Goal: Information Seeking & Learning: Learn about a topic

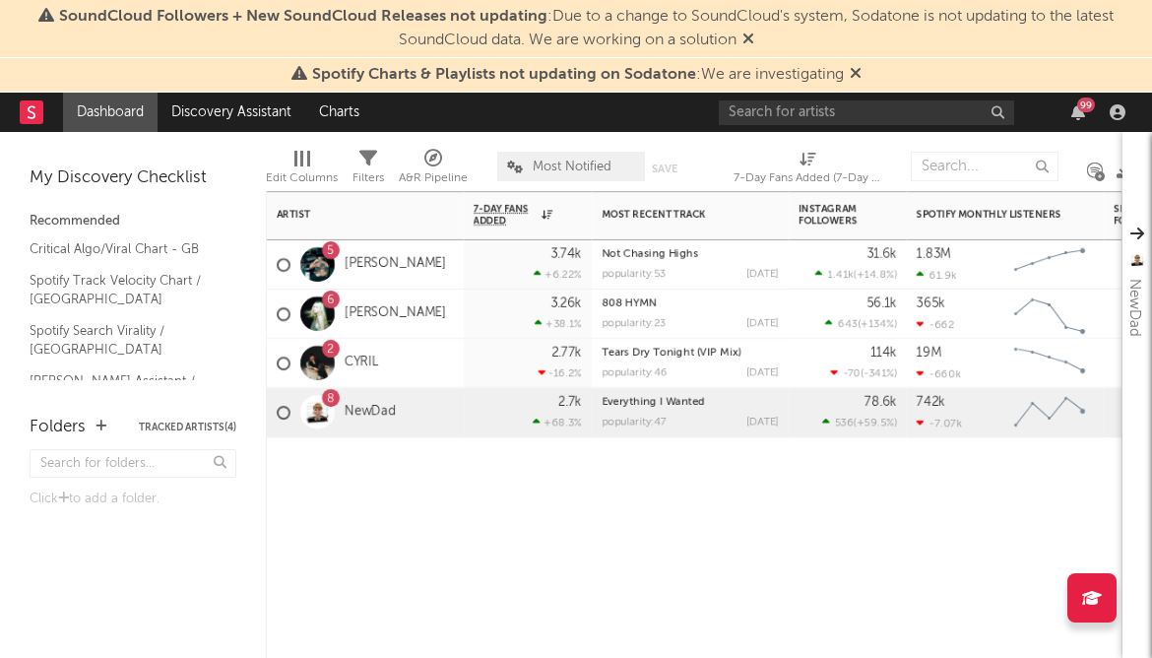
click at [469, 432] on div "2.7k +68.3 %" at bounding box center [528, 412] width 128 height 49
click at [813, 113] on input "text" at bounding box center [866, 112] width 295 height 25
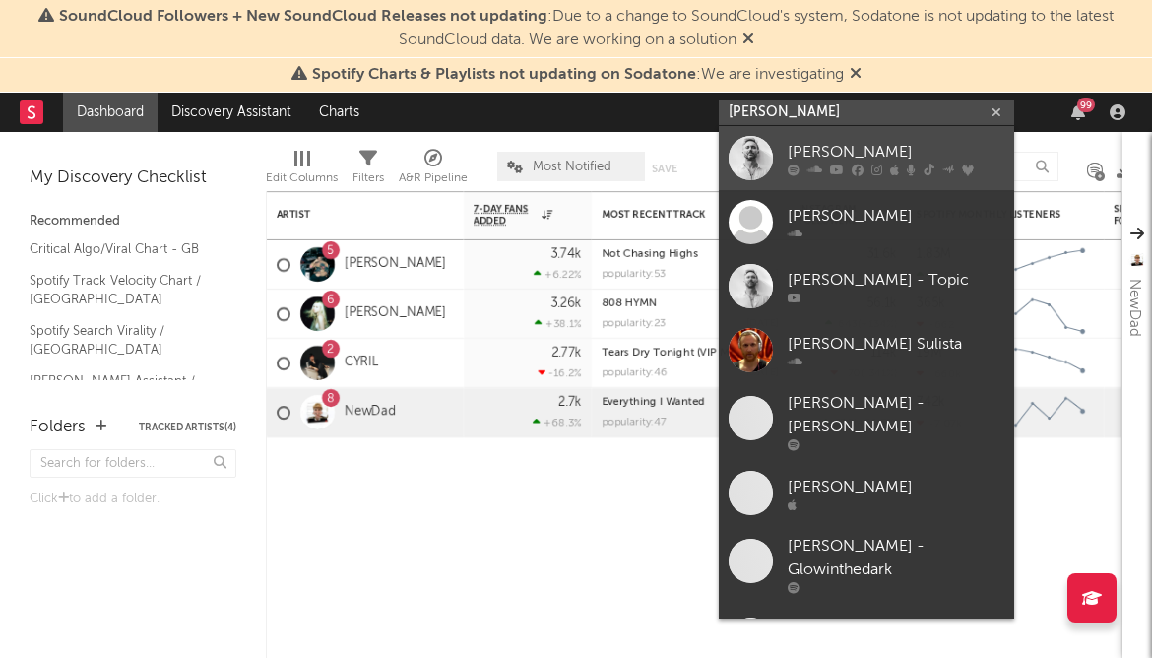
type input "[PERSON_NAME]"
click at [851, 153] on div "[PERSON_NAME]" at bounding box center [896, 152] width 217 height 24
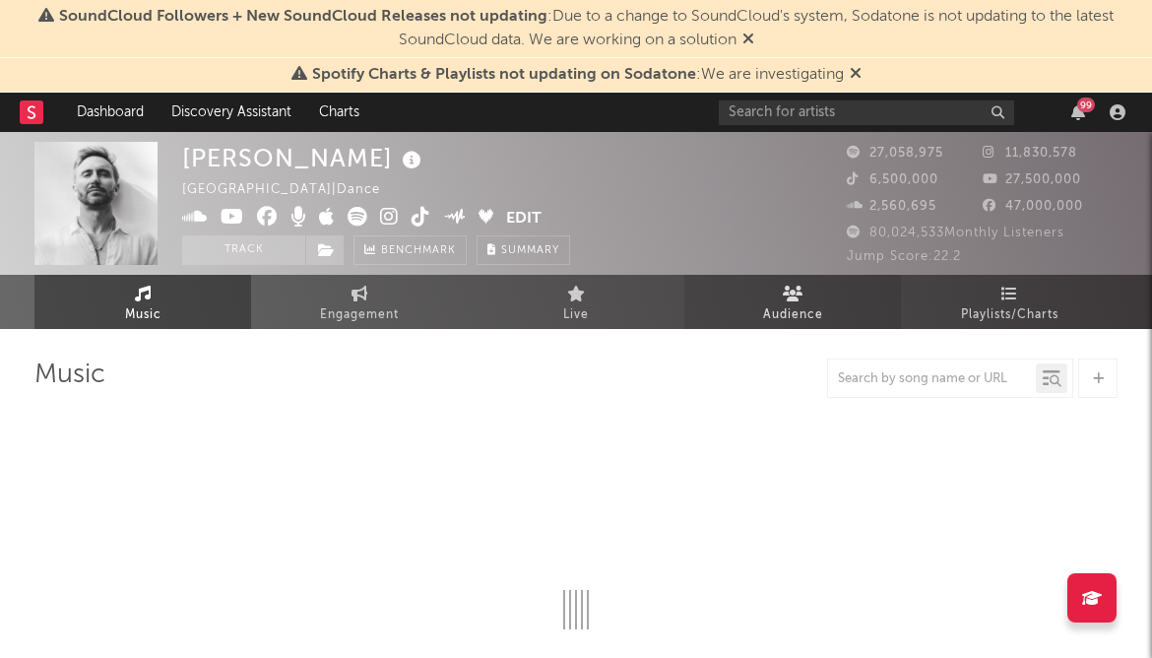
click at [801, 309] on span "Audience" at bounding box center [793, 315] width 60 height 24
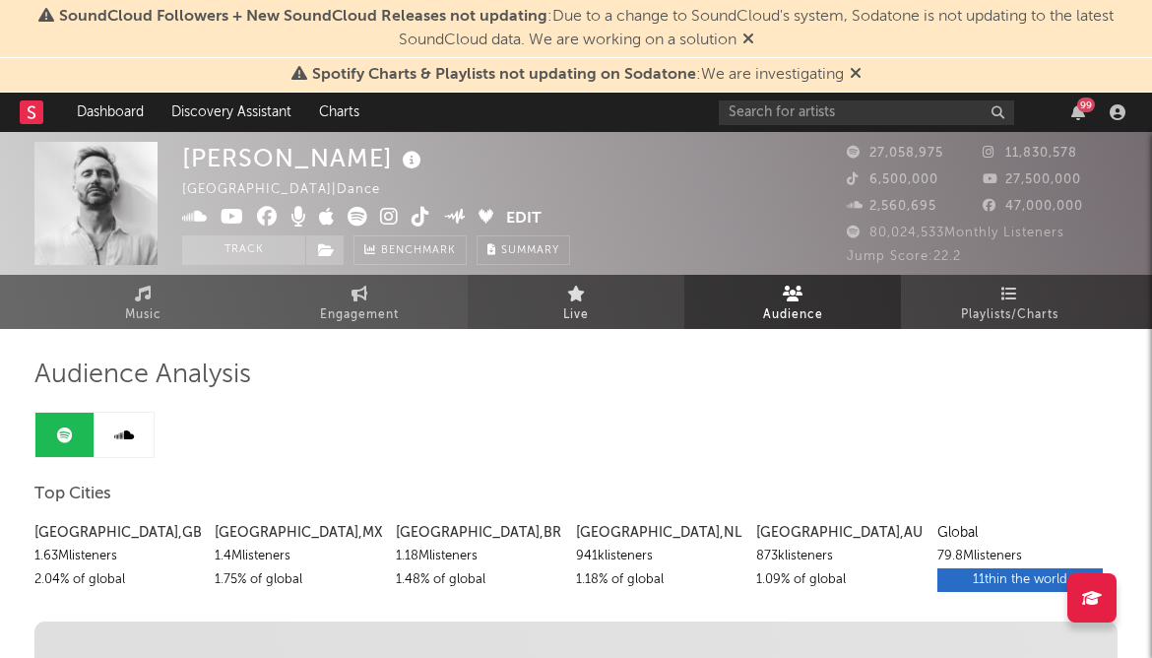
click at [579, 308] on span "Live" at bounding box center [576, 315] width 26 height 24
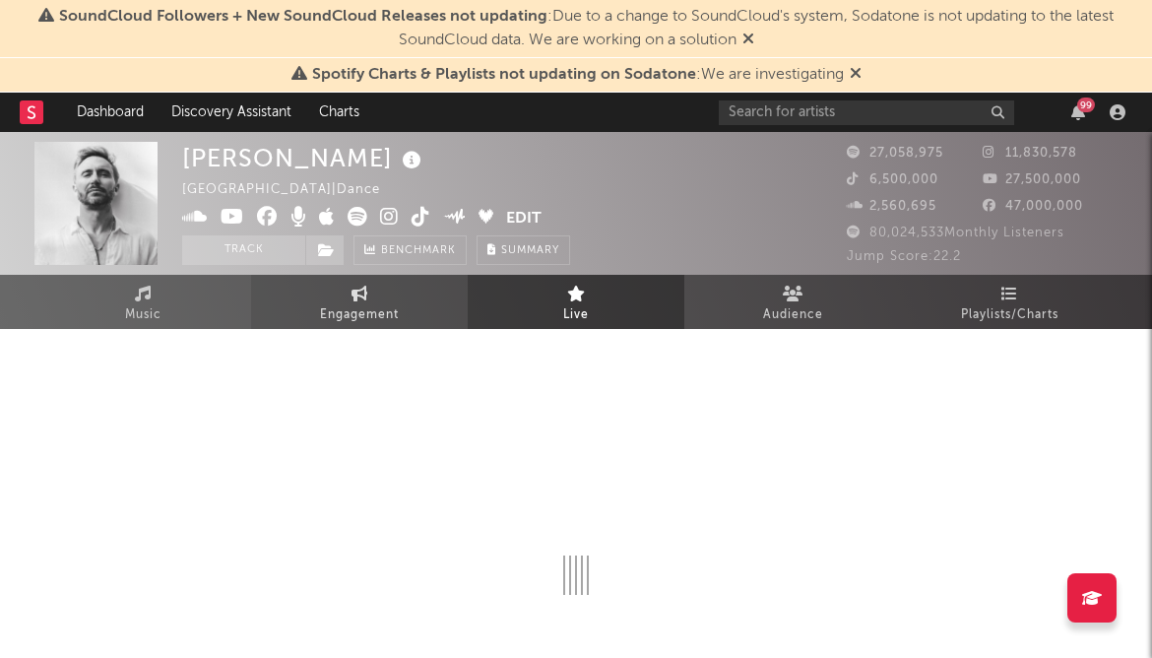
click at [408, 308] on link "Engagement" at bounding box center [359, 302] width 217 height 54
select select "1w"
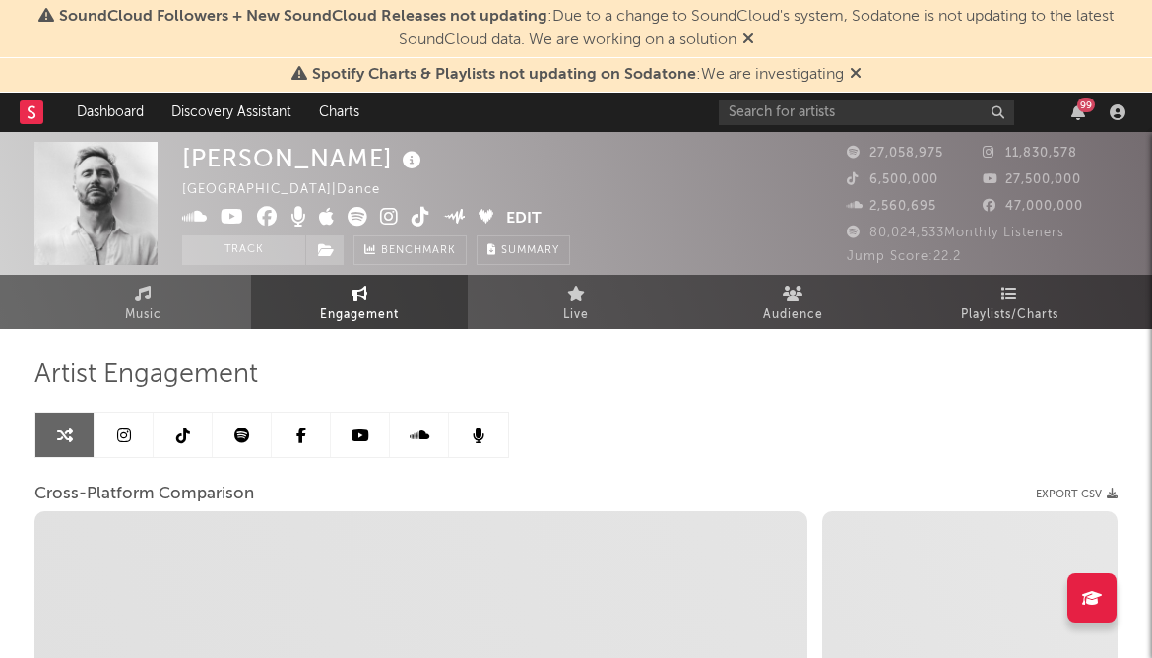
click at [229, 428] on link at bounding box center [242, 434] width 59 height 44
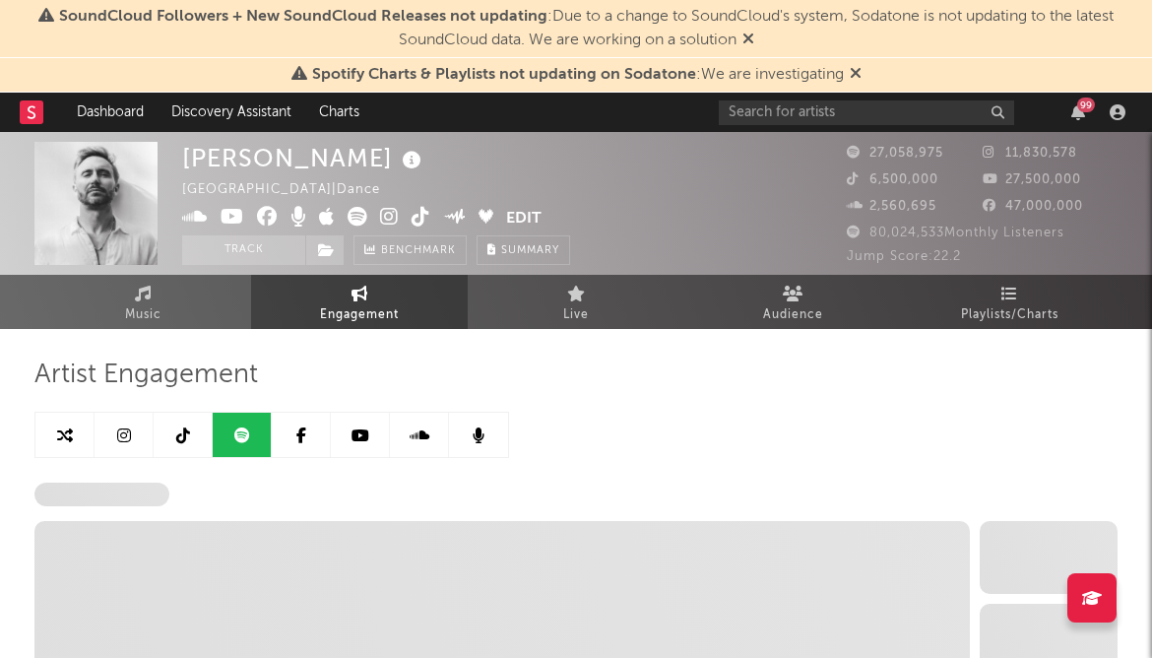
select select "6m"
select select "1w"
